Goal: Transaction & Acquisition: Purchase product/service

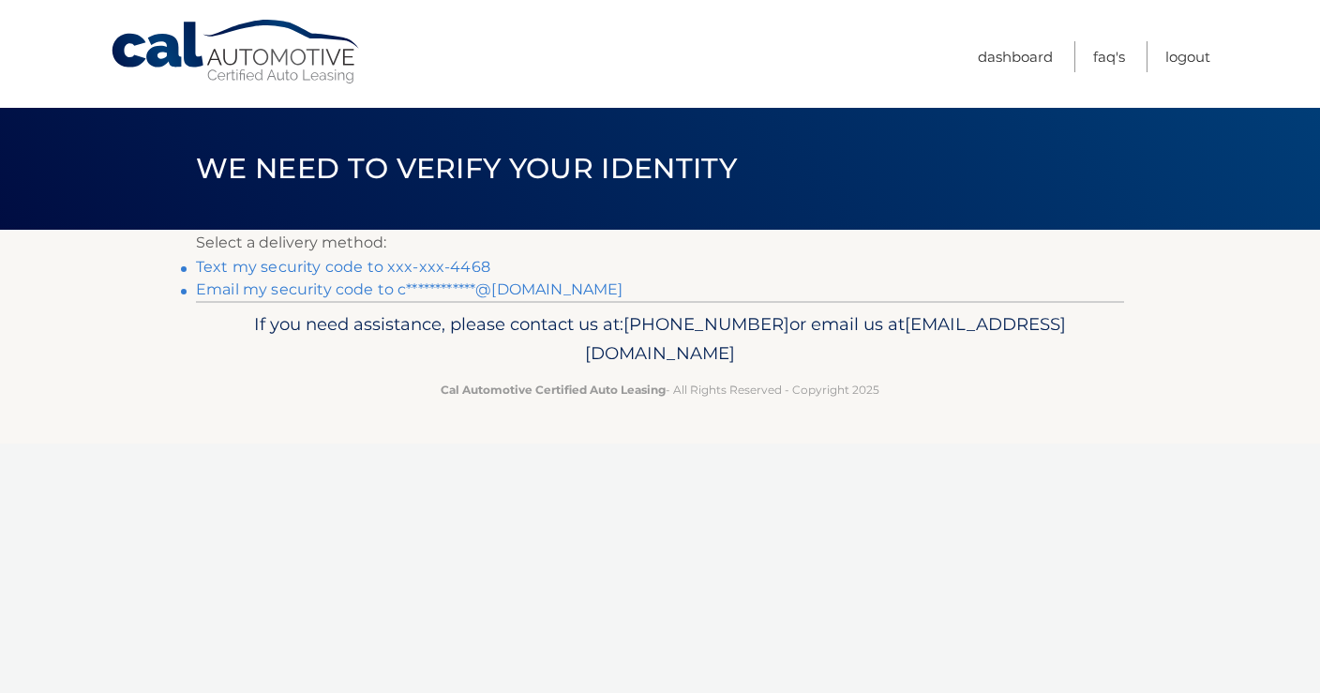
click at [273, 294] on link "**********" at bounding box center [409, 289] width 426 height 18
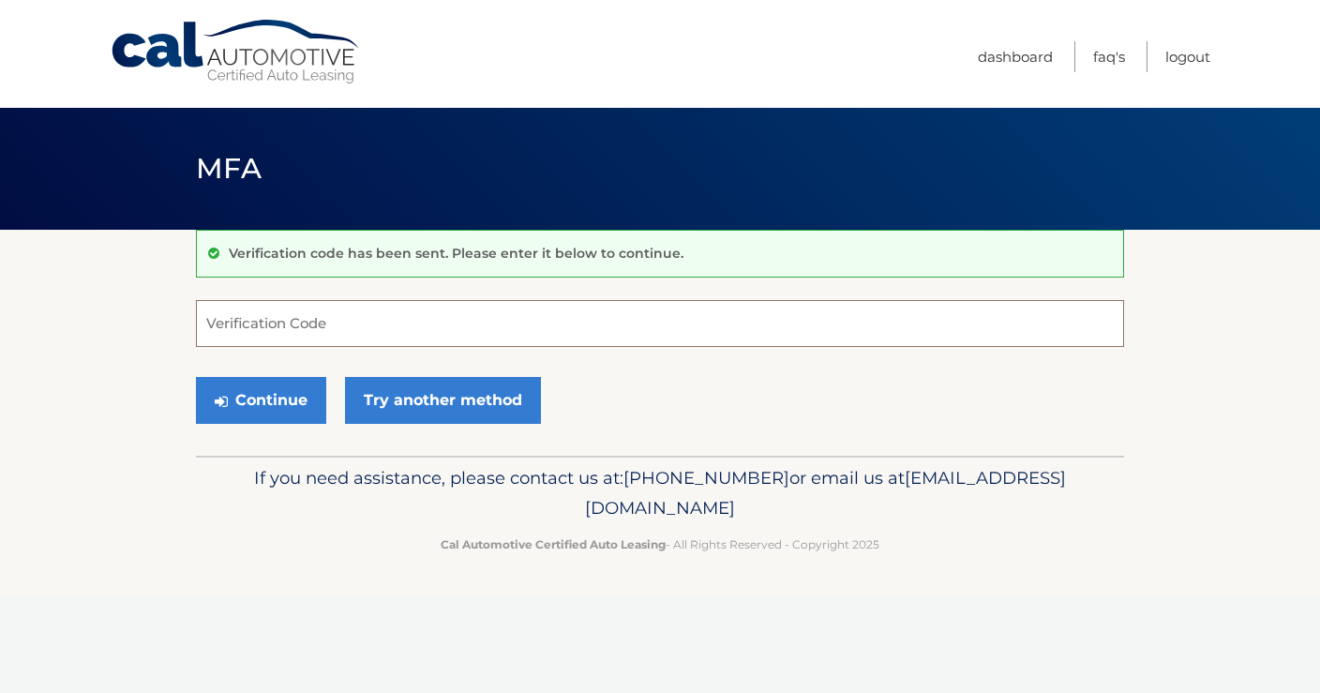
click at [356, 321] on input "Verification Code" at bounding box center [660, 323] width 928 height 47
type input "286066"
click at [296, 410] on button "Continue" at bounding box center [261, 400] width 130 height 47
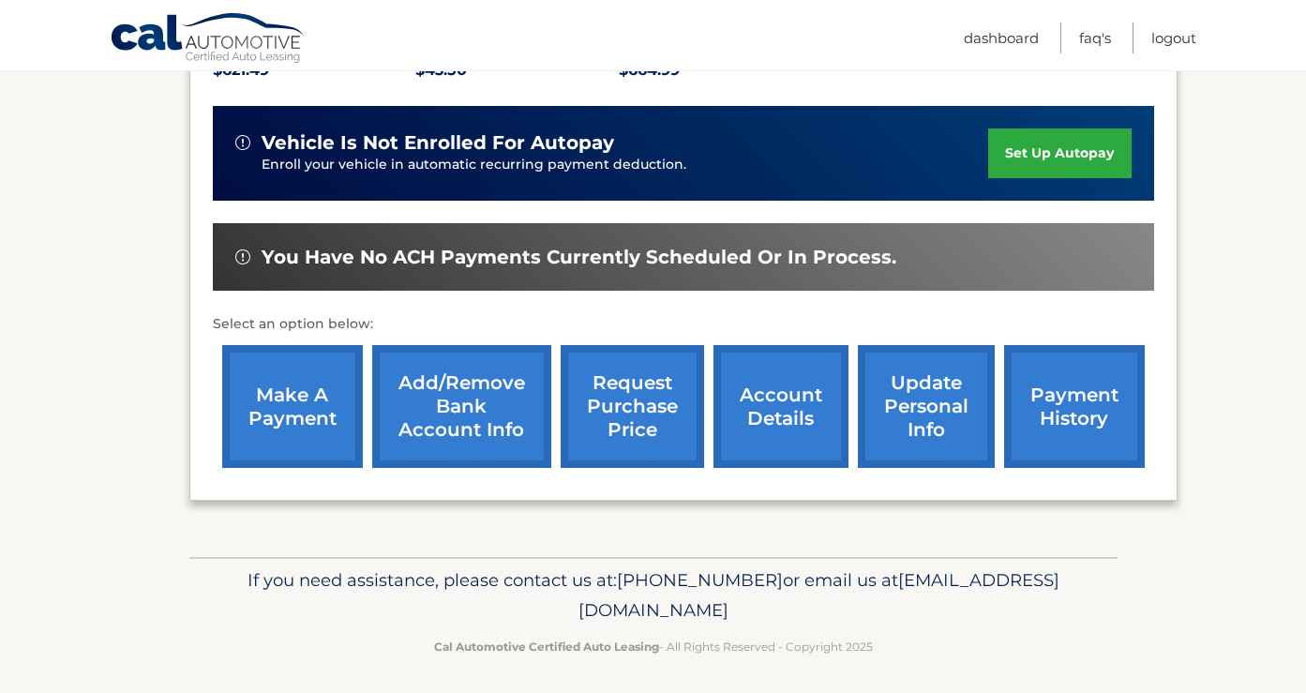
scroll to position [465, 0]
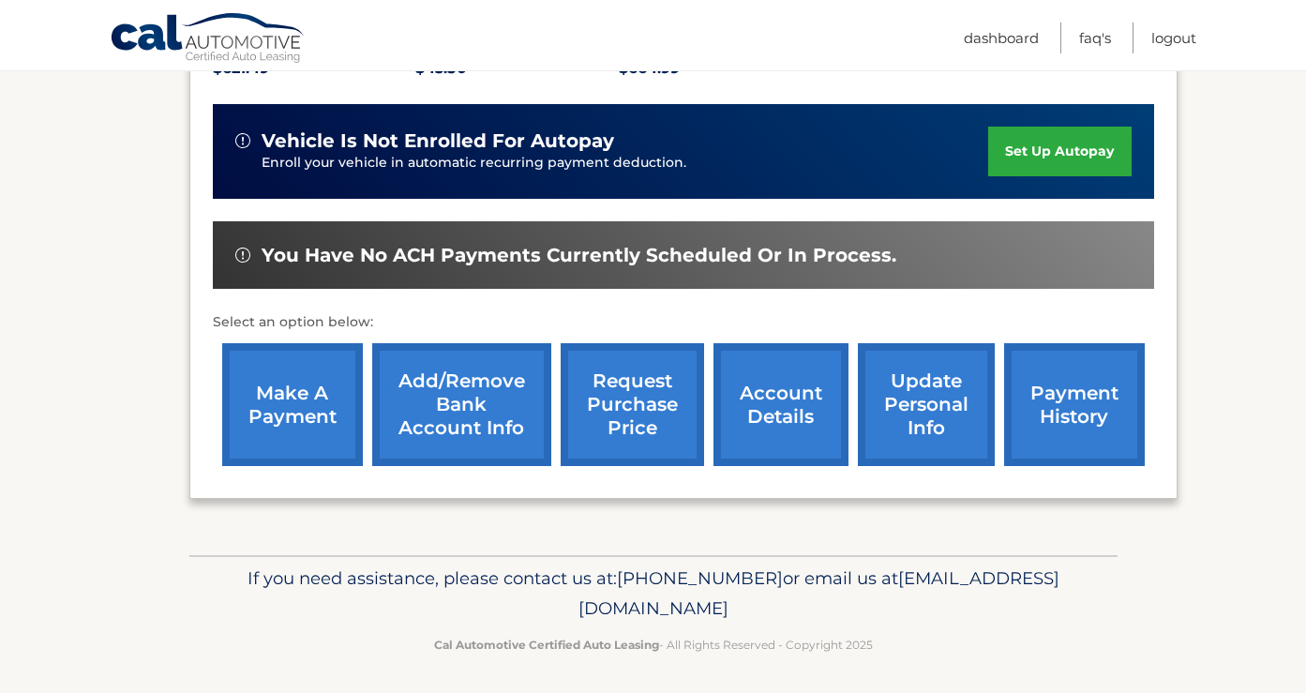
drag, startPoint x: 306, startPoint y: 411, endPoint x: 403, endPoint y: 413, distance: 97.5
click at [306, 412] on link "make a payment" at bounding box center [292, 404] width 141 height 123
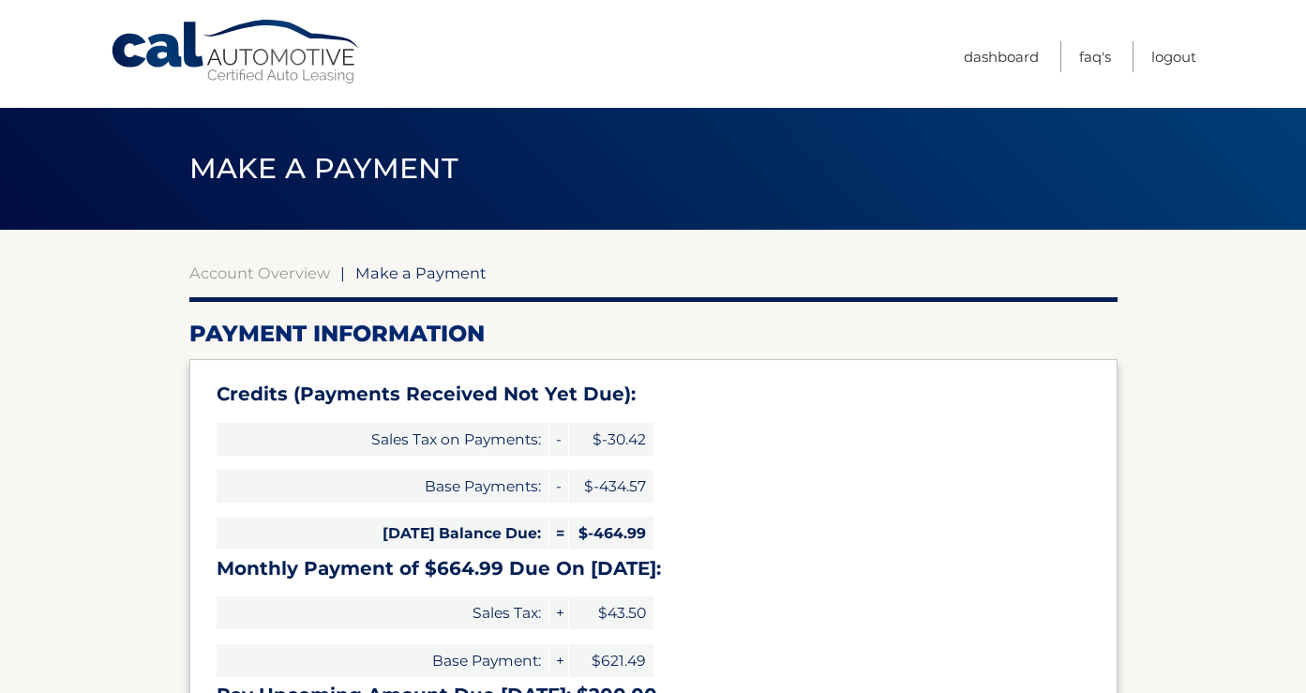
select select "NzJjM2E5NWEtNzViYS00OWI5LWIwN2QtMmE1Yjg1MmYzYmU4"
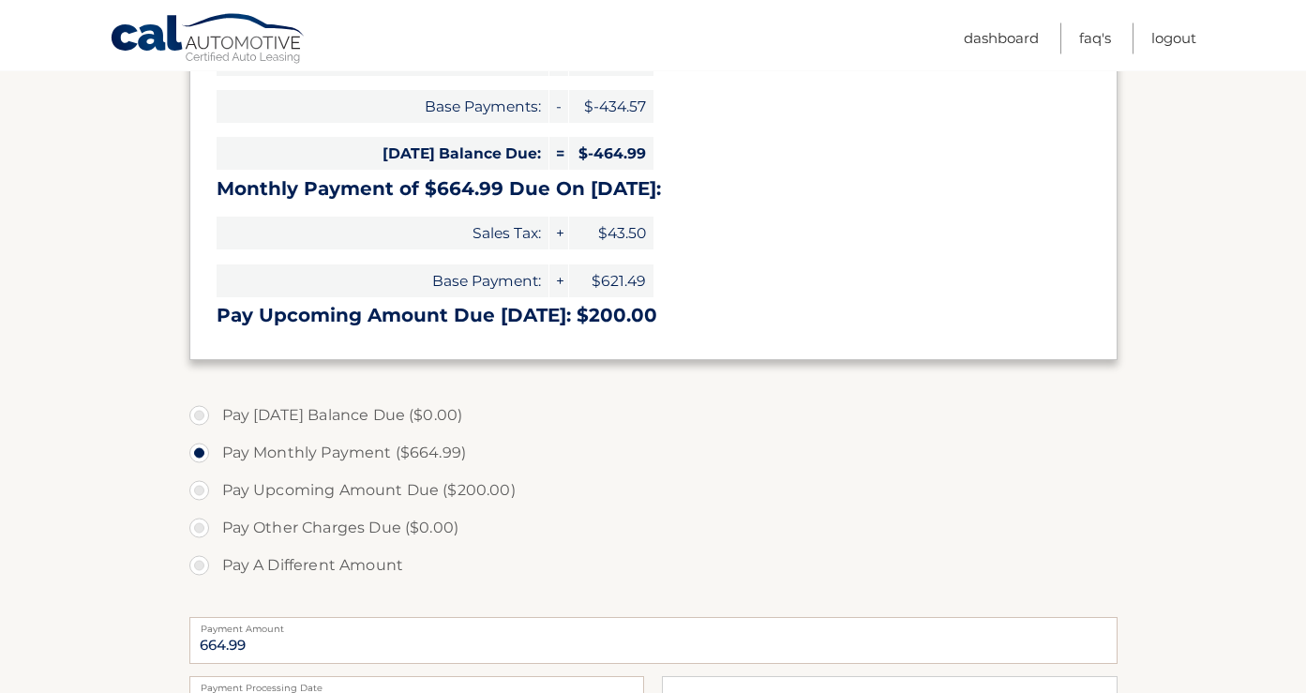
scroll to position [570, 0]
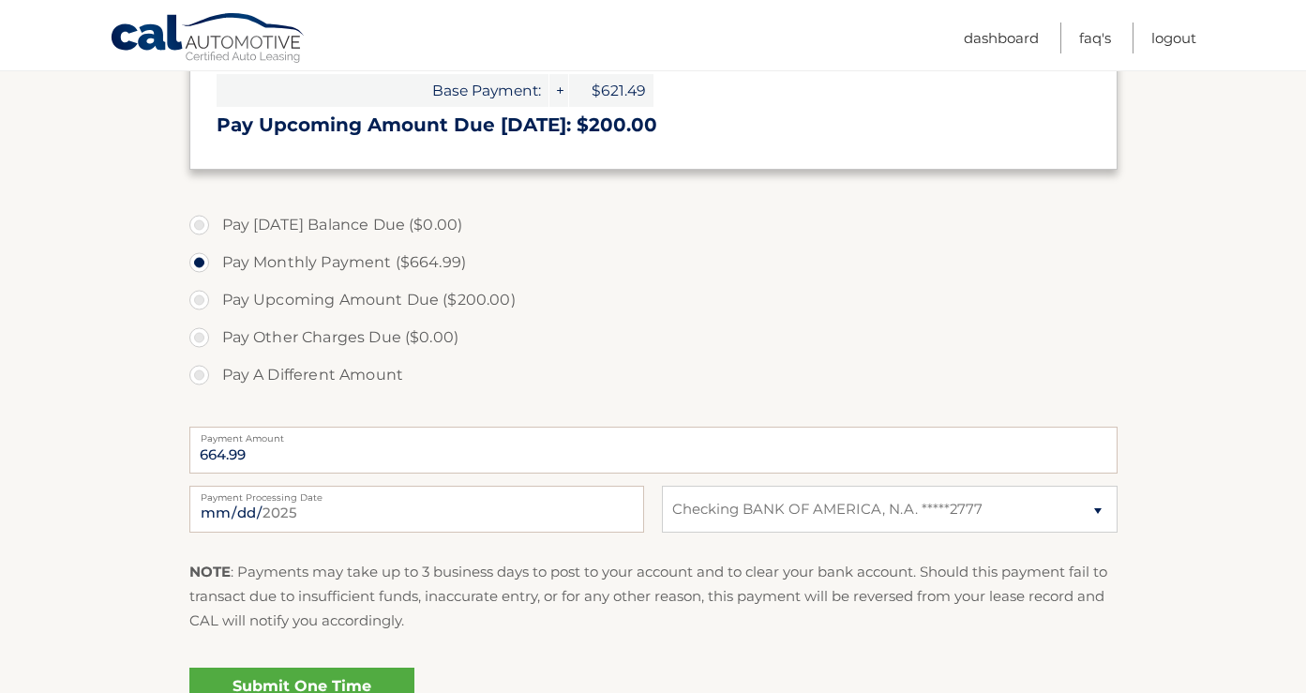
click at [206, 377] on label "Pay A Different Amount" at bounding box center [653, 374] width 928 height 37
click at [206, 377] on input "Pay A Different Amount" at bounding box center [206, 371] width 19 height 30
radio input "true"
click at [254, 450] on input "Payment Amount" at bounding box center [653, 449] width 928 height 47
type input "200"
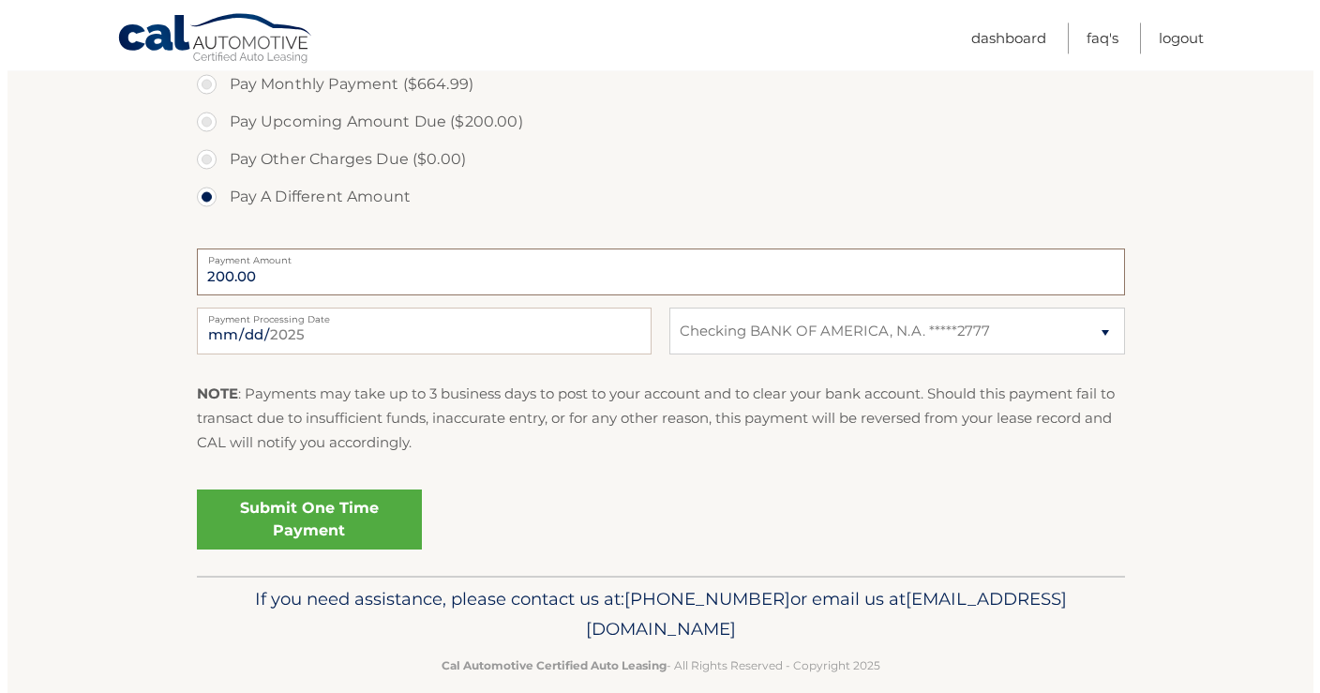
scroll to position [773, 0]
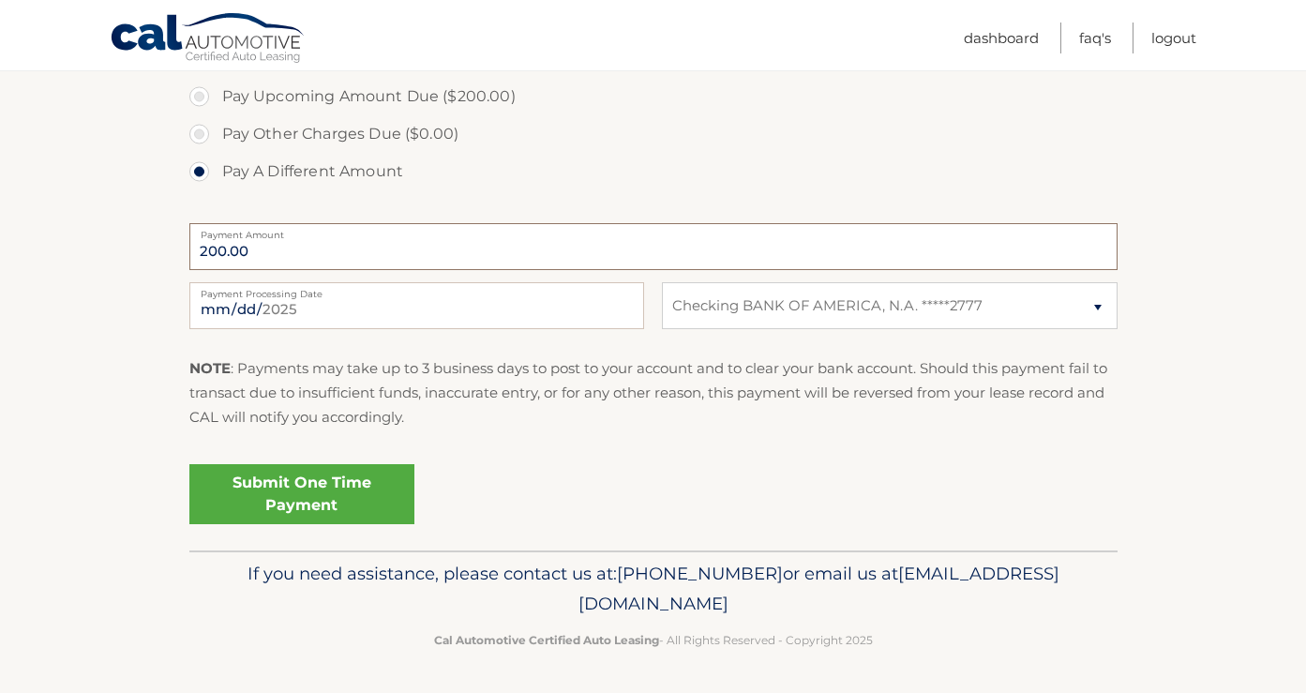
type input "200.00"
click at [331, 492] on link "Submit One Time Payment" at bounding box center [301, 494] width 225 height 60
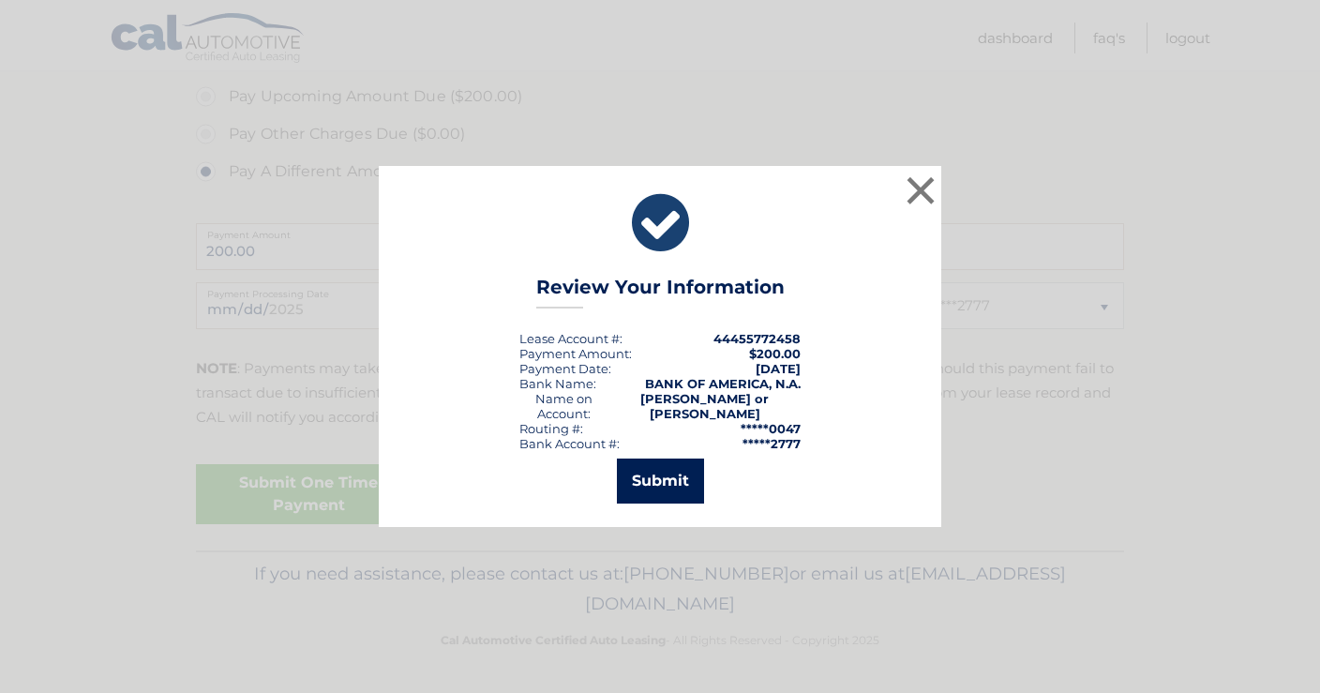
click at [664, 480] on button "Submit" at bounding box center [660, 480] width 87 height 45
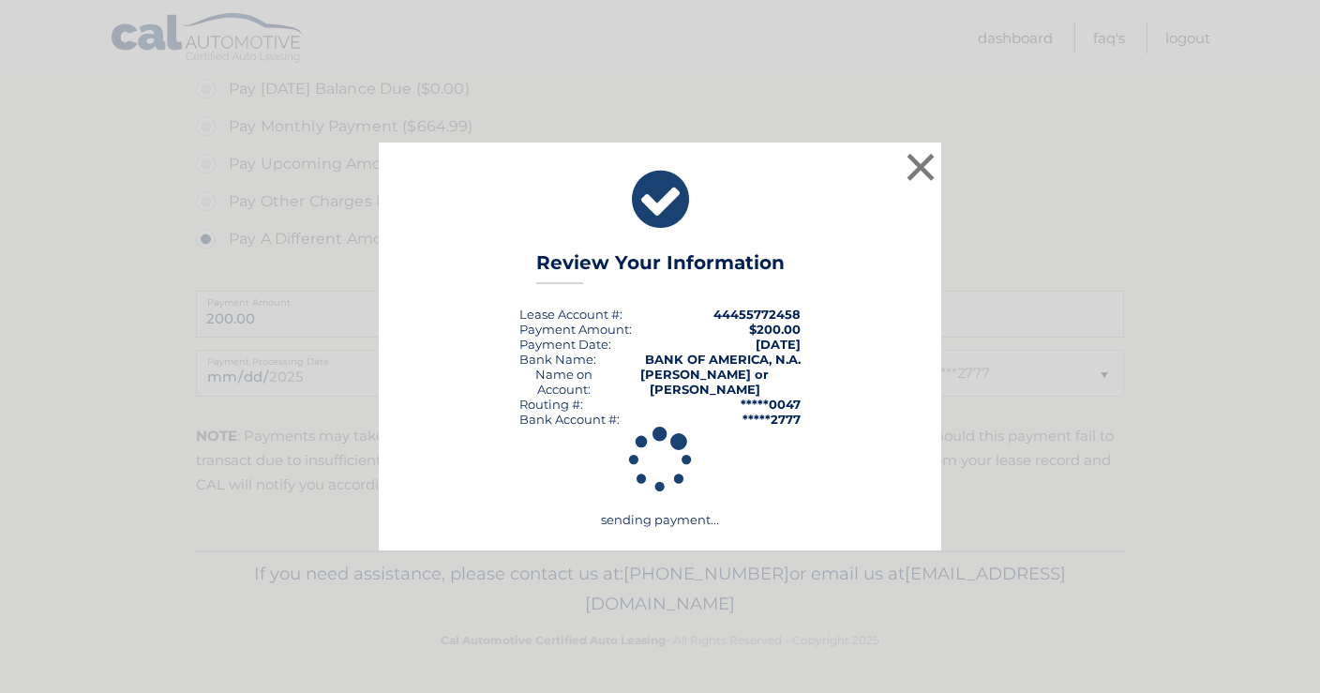
scroll to position [706, 0]
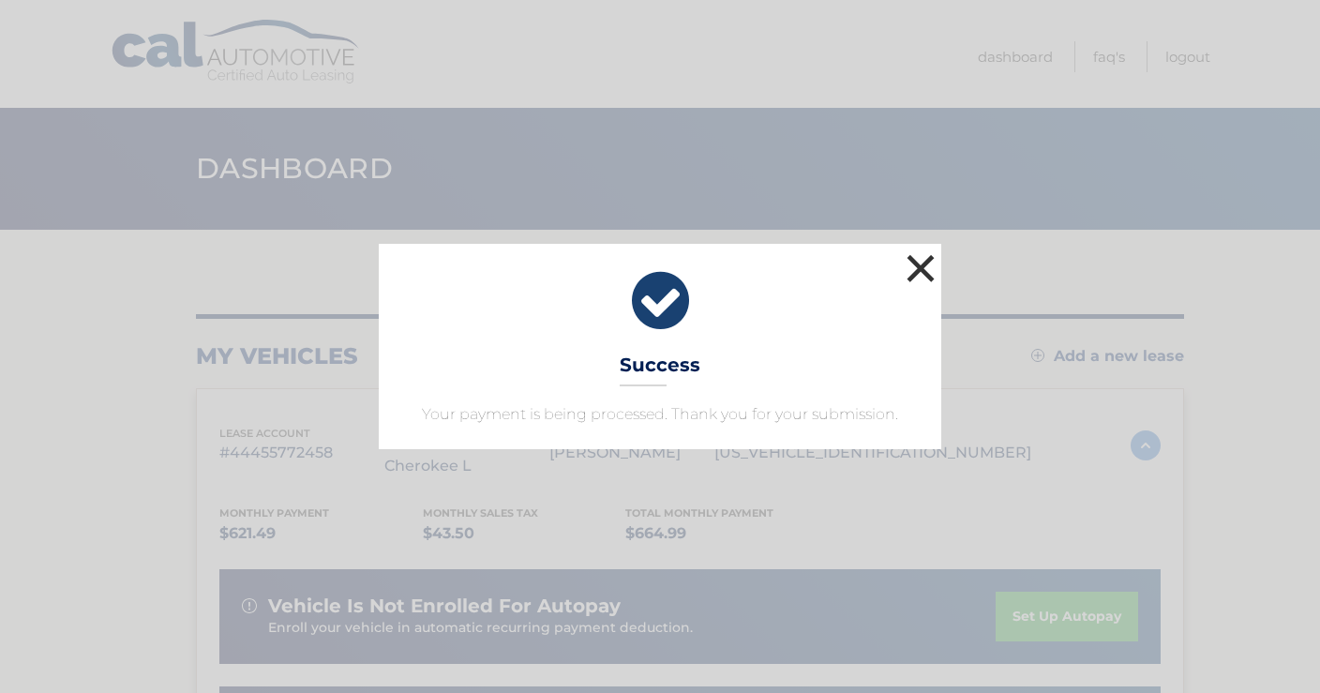
click at [911, 270] on button "×" at bounding box center [920, 267] width 37 height 37
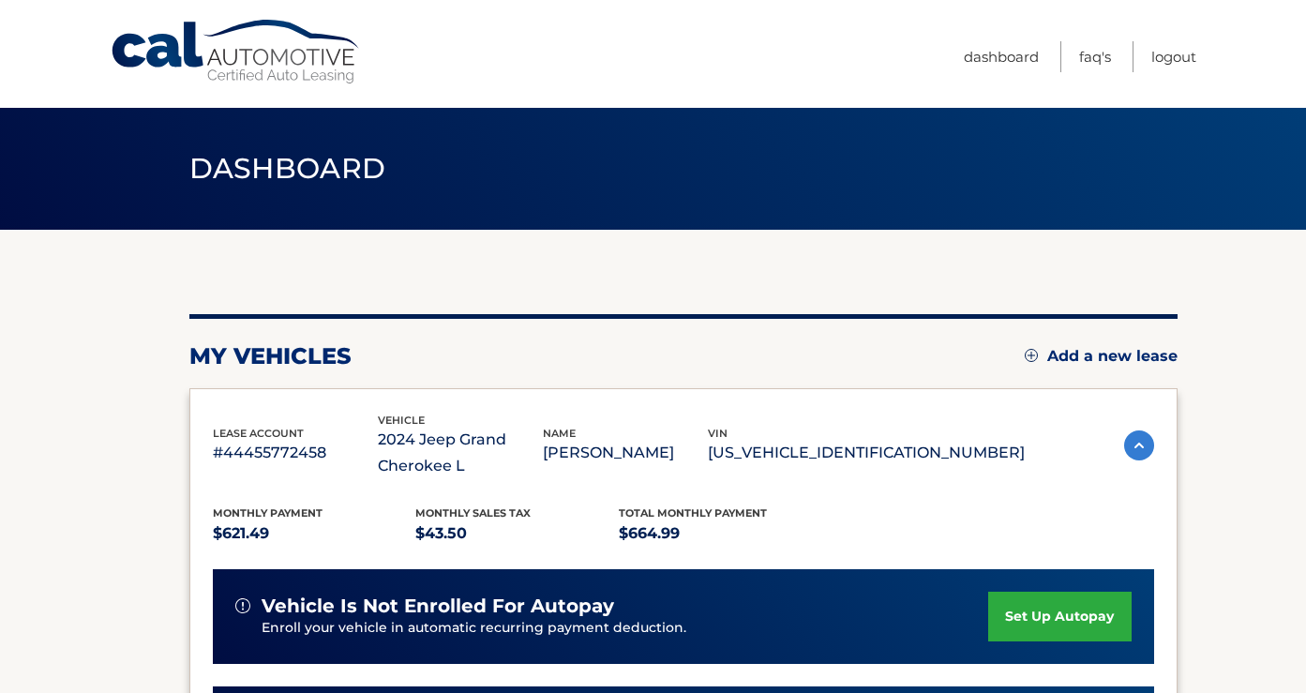
click at [1147, 70] on li "Logout" at bounding box center [1164, 56] width 65 height 31
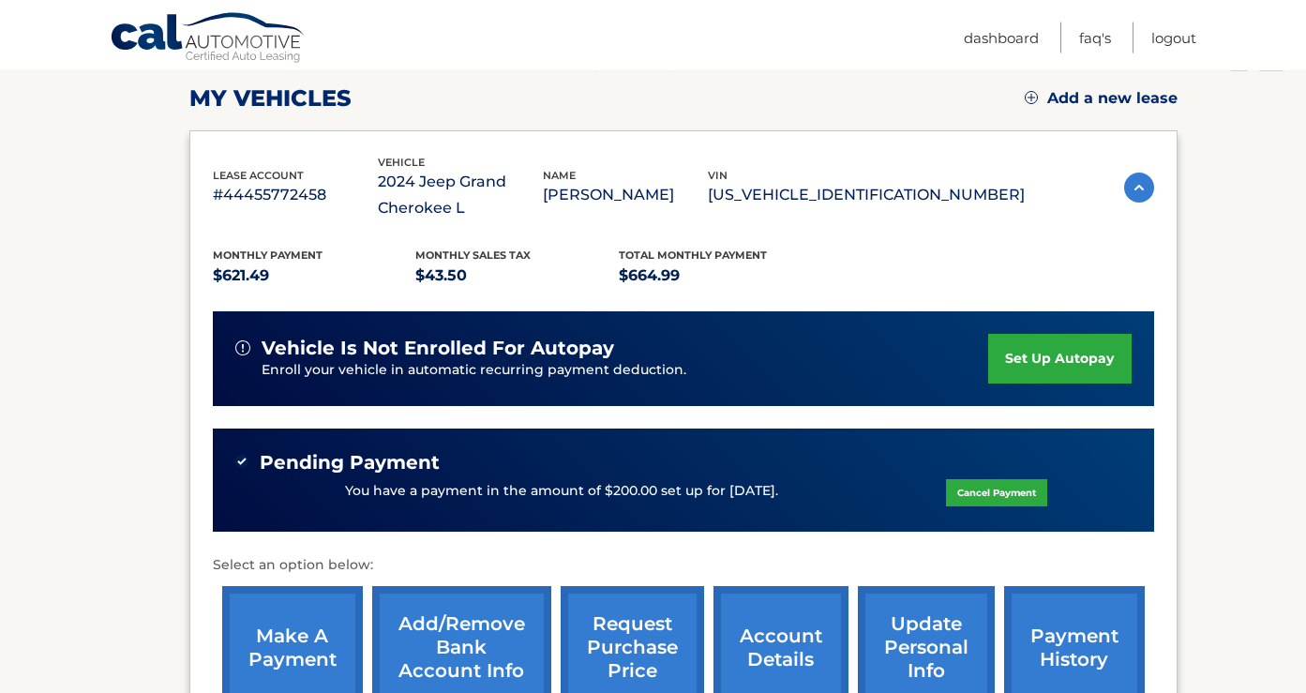
scroll to position [504, 0]
